Goal: Submit feedback/report problem: Submit feedback/report problem

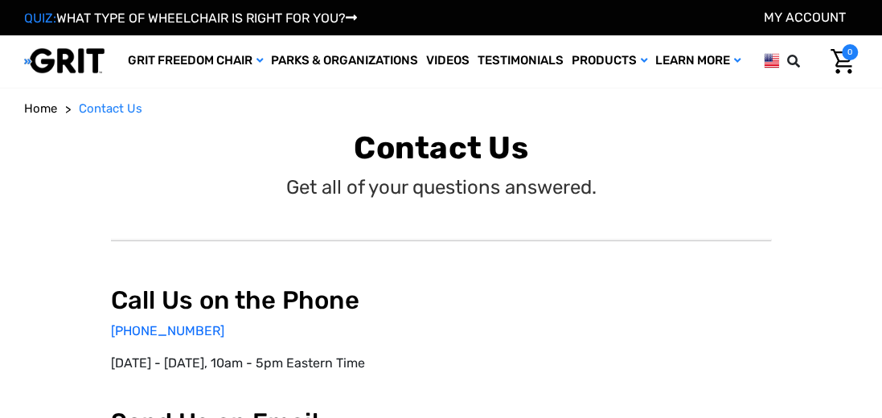
select select "US"
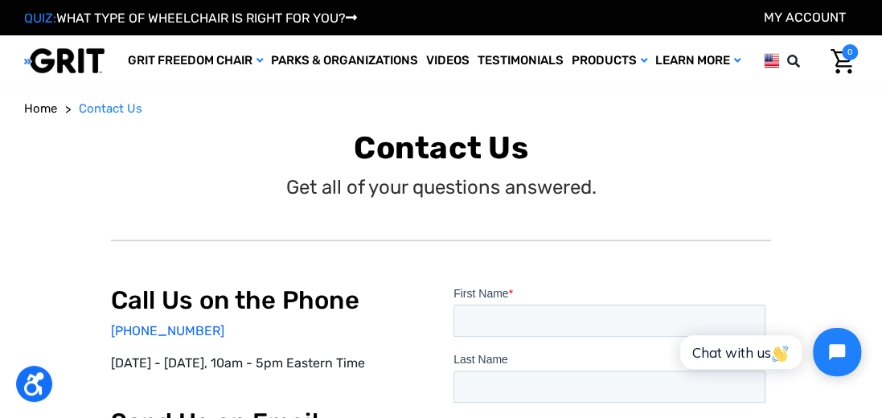
click at [471, 321] on input "First Name *" at bounding box center [609, 320] width 312 height 32
click at [481, 323] on input "First Name *" at bounding box center [609, 320] width 312 height 32
type input "[PERSON_NAME]"
click at [488, 387] on input "Last Name" at bounding box center [609, 386] width 312 height 32
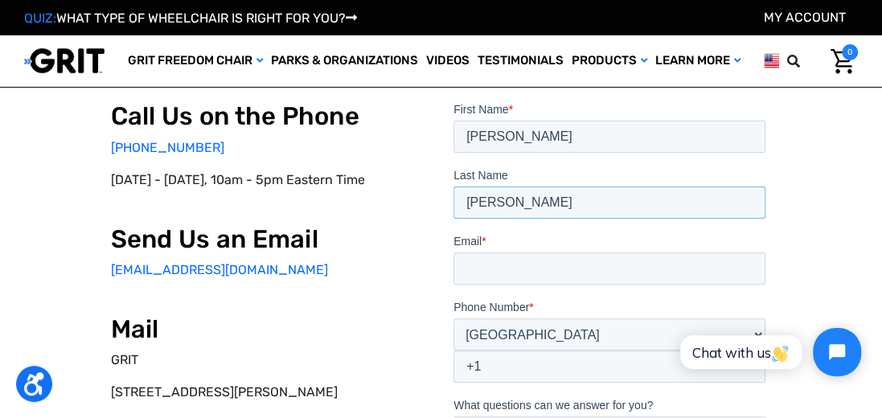
scroll to position [129, 0]
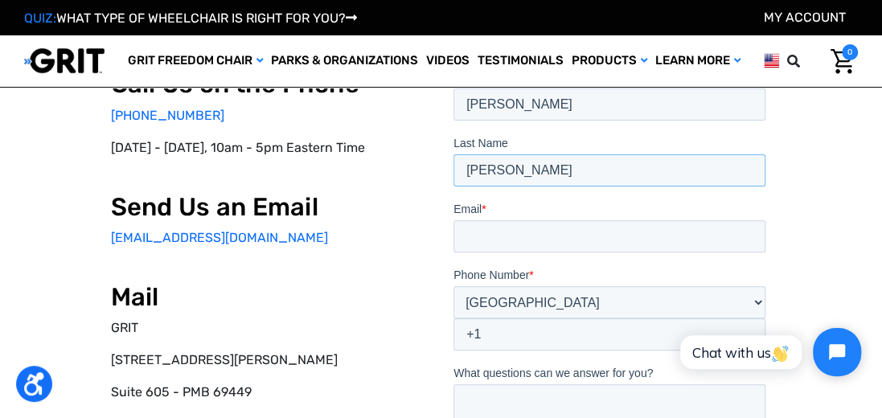
type input "[PERSON_NAME]"
click at [462, 240] on input "Email *" at bounding box center [609, 236] width 312 height 32
type input "[EMAIL_ADDRESS][DOMAIN_NAME]"
click at [491, 294] on select "* [GEOGRAPHIC_DATA] (‫[GEOGRAPHIC_DATA]‬‎) [GEOGRAPHIC_DATA] ([GEOGRAPHIC_DATA]…" at bounding box center [609, 302] width 312 height 32
click at [549, 306] on select "* [GEOGRAPHIC_DATA] (‫[GEOGRAPHIC_DATA]‬‎) [GEOGRAPHIC_DATA] ([GEOGRAPHIC_DATA]…" at bounding box center [609, 302] width 312 height 32
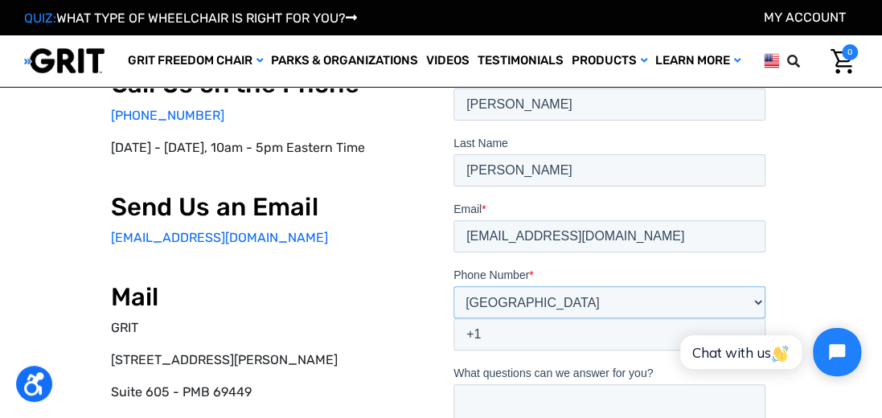
click at [594, 297] on select "* [GEOGRAPHIC_DATA] (‫[GEOGRAPHIC_DATA]‬‎) [GEOGRAPHIC_DATA] ([GEOGRAPHIC_DATA]…" at bounding box center [609, 302] width 312 height 32
select select "UG"
click at [453, 286] on select "* [GEOGRAPHIC_DATA] (‫[GEOGRAPHIC_DATA]‬‎) [GEOGRAPHIC_DATA] ([GEOGRAPHIC_DATA]…" at bounding box center [609, 302] width 312 height 32
type input "+256"
click at [541, 304] on select "* [GEOGRAPHIC_DATA] (‫[GEOGRAPHIC_DATA]‬‎) [GEOGRAPHIC_DATA] ([GEOGRAPHIC_DATA]…" at bounding box center [609, 302] width 312 height 32
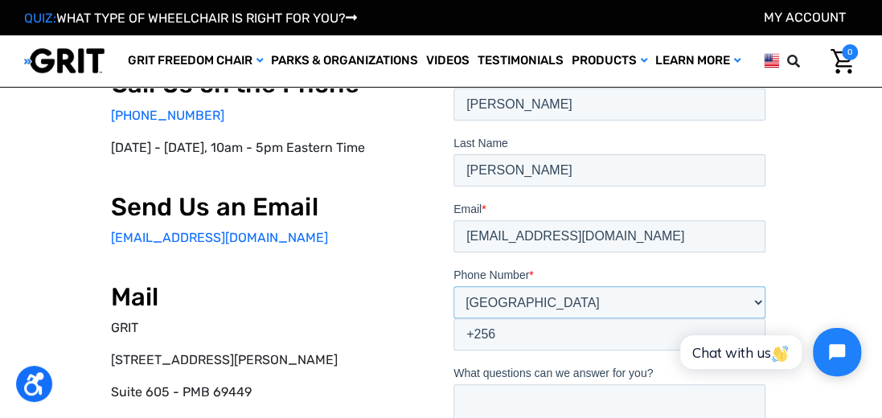
click at [758, 299] on select "* [GEOGRAPHIC_DATA] (‫[GEOGRAPHIC_DATA]‬‎) [GEOGRAPHIC_DATA] ([GEOGRAPHIC_DATA]…" at bounding box center [609, 302] width 312 height 32
click at [521, 301] on select "* [GEOGRAPHIC_DATA] (‫[GEOGRAPHIC_DATA]‬‎) [GEOGRAPHIC_DATA] ([GEOGRAPHIC_DATA]…" at bounding box center [609, 302] width 312 height 32
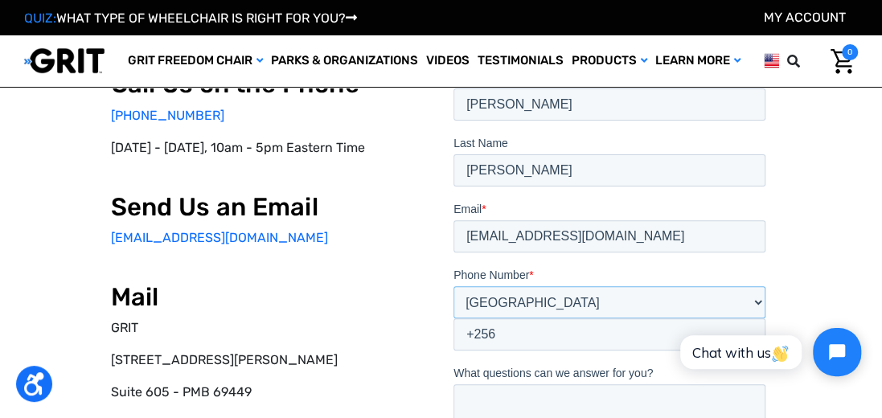
click at [517, 302] on select "* [GEOGRAPHIC_DATA] (‫[GEOGRAPHIC_DATA]‬‎) [GEOGRAPHIC_DATA] ([GEOGRAPHIC_DATA]…" at bounding box center [609, 302] width 312 height 32
click at [453, 286] on select "* [GEOGRAPHIC_DATA] (‫[GEOGRAPHIC_DATA]‬‎) [GEOGRAPHIC_DATA] ([GEOGRAPHIC_DATA]…" at bounding box center [609, 302] width 312 height 32
drag, startPoint x: 518, startPoint y: 286, endPoint x: 513, endPoint y: 270, distance: 16.0
drag, startPoint x: 513, startPoint y: 270, endPoint x: 760, endPoint y: 301, distance: 248.9
click at [760, 301] on select "* [GEOGRAPHIC_DATA] (‫[GEOGRAPHIC_DATA]‬‎) [GEOGRAPHIC_DATA] ([GEOGRAPHIC_DATA]…" at bounding box center [609, 302] width 312 height 32
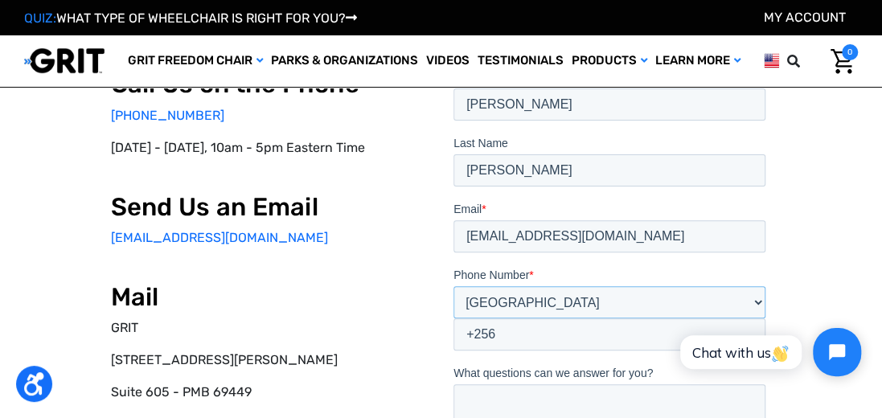
select select "US"
click at [453, 286] on select "* [GEOGRAPHIC_DATA] (‫[GEOGRAPHIC_DATA]‬‎) [GEOGRAPHIC_DATA] ([GEOGRAPHIC_DATA]…" at bounding box center [609, 302] width 312 height 32
click at [510, 335] on input "+1" at bounding box center [609, 335] width 312 height 32
click at [506, 332] on input "[PHONE_NUMBER]" at bounding box center [609, 335] width 312 height 32
click at [533, 335] on input "[PHONE_NUMBER]" at bounding box center [609, 335] width 312 height 32
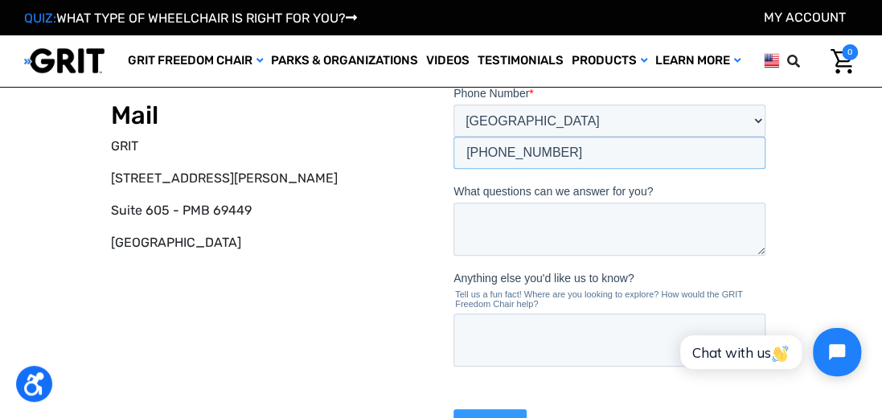
scroll to position [332, 0]
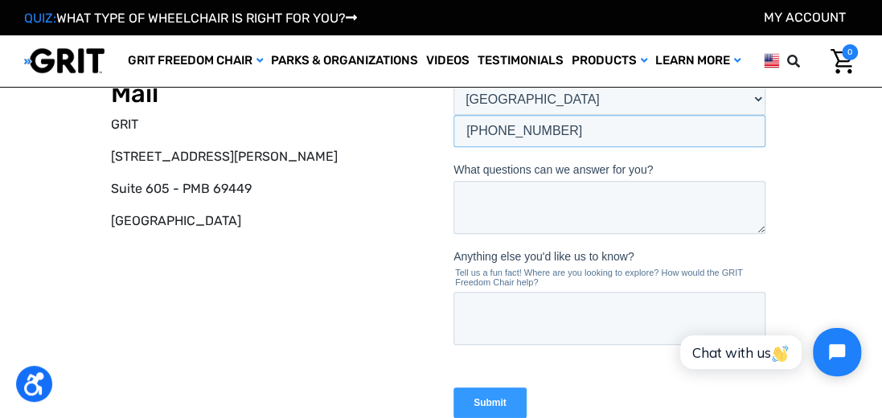
type input "[PHONE_NUMBER]"
click at [469, 202] on textarea "What questions can we answer for you?" at bounding box center [609, 208] width 312 height 53
type textarea "no one has called me back"
click at [483, 316] on textarea "Anything else you'd like us to know?" at bounding box center [609, 319] width 312 height 53
type textarea "I need a lighter chair"
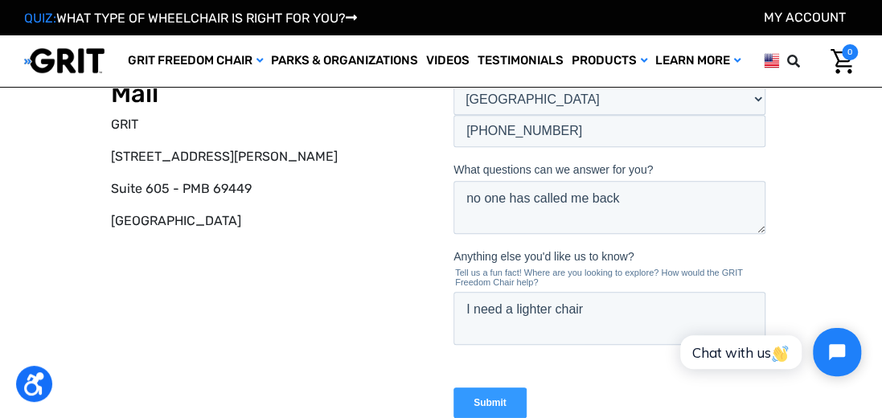
click at [487, 401] on input "Submit" at bounding box center [489, 404] width 73 height 31
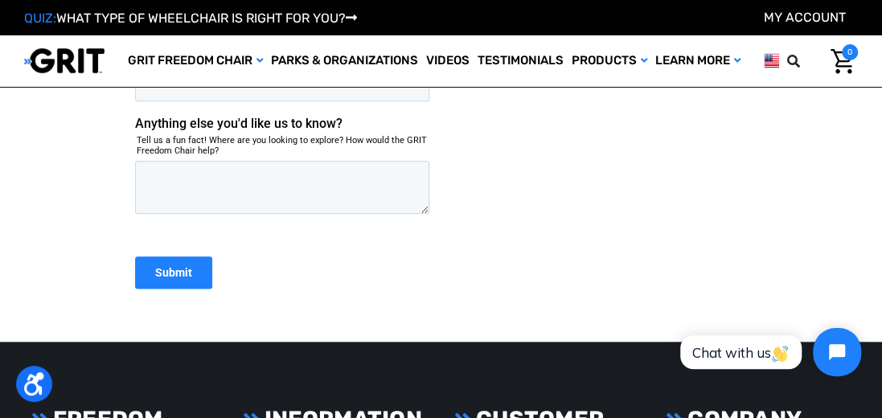
scroll to position [718, 0]
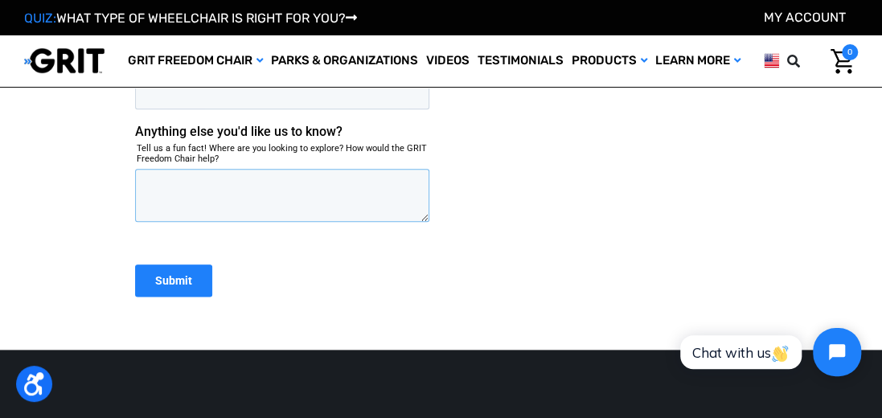
click at [161, 195] on textarea "Anything else you'd like us to know?" at bounding box center [281, 195] width 294 height 53
type textarea "call please"
click at [181, 276] on input "Submit" at bounding box center [172, 281] width 77 height 32
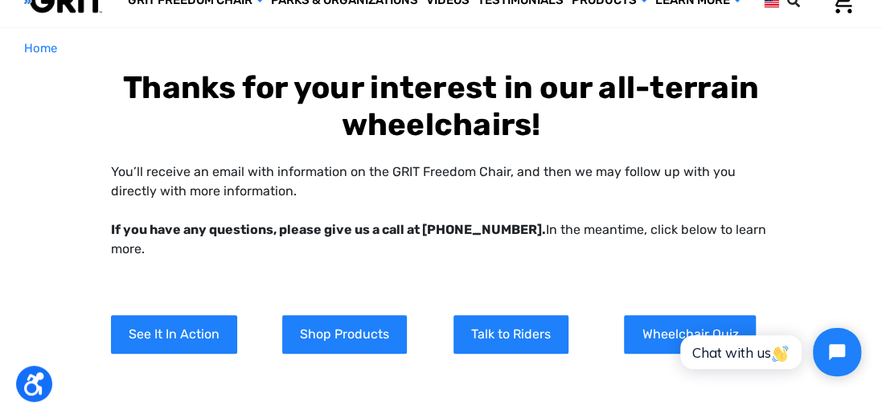
scroll to position [0, 0]
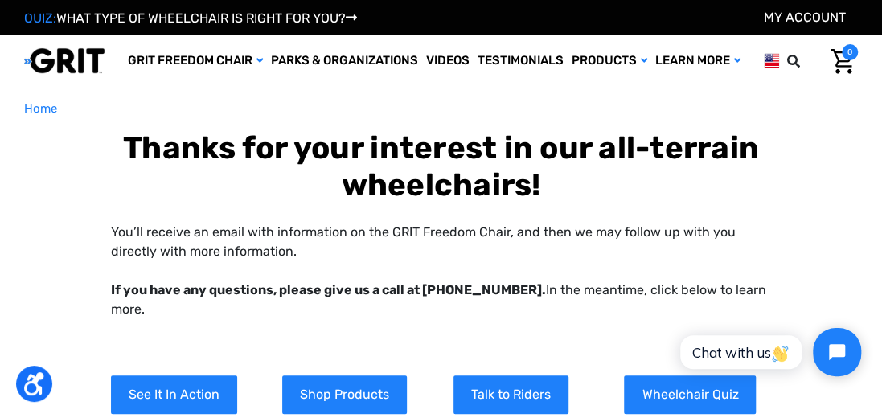
click at [819, 14] on link "My Account" at bounding box center [805, 17] width 82 height 15
